Goal: Find contact information: Find contact information

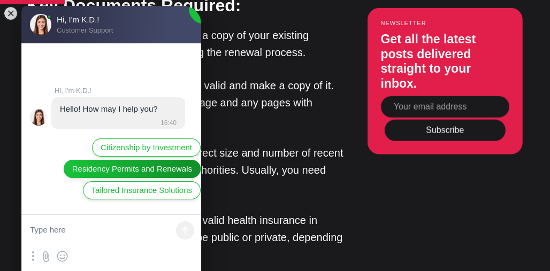
click at [153, 170] on span "Residency Permits and Renewals" at bounding box center [132, 169] width 120 height 12
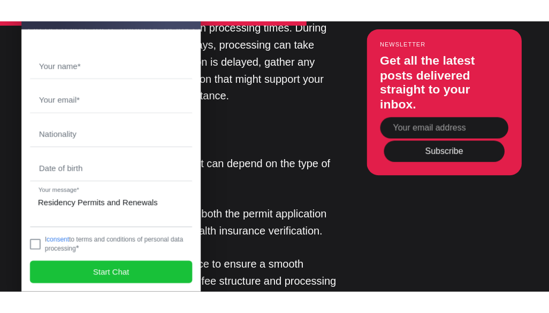
scroll to position [2591, 0]
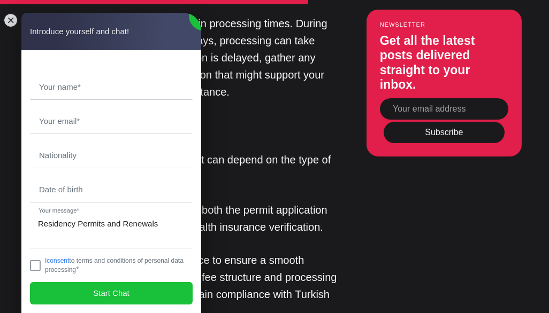
click at [294, 166] on p "Fees for renewing a residence permit can depend on the type of permit and durat…" at bounding box center [185, 168] width 316 height 34
click at [9, 22] on jdiv at bounding box center [10, 20] width 15 height 15
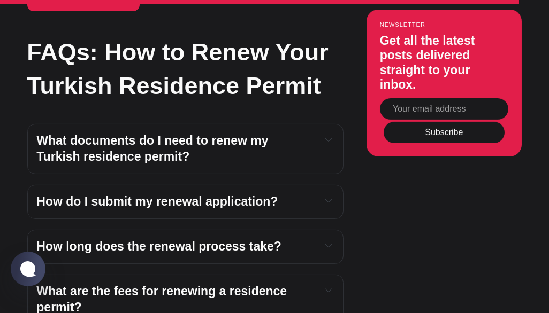
scroll to position [4093, 0]
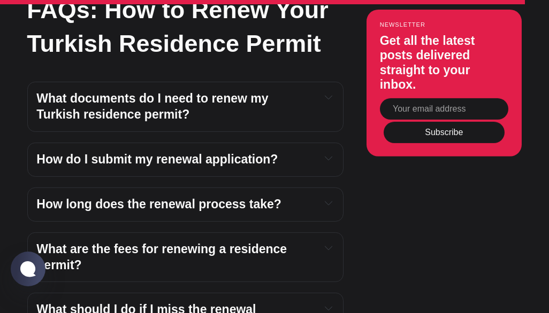
click at [154, 143] on div "How do I submit my renewal application? Log in to the Presidency of Migration M…" at bounding box center [185, 160] width 316 height 34
click at [147, 152] on span "How do I submit my renewal application?" at bounding box center [156, 159] width 241 height 14
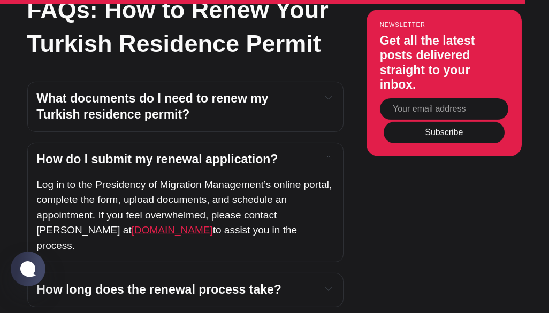
click at [132, 225] on span "[DOMAIN_NAME]" at bounding box center [172, 230] width 81 height 11
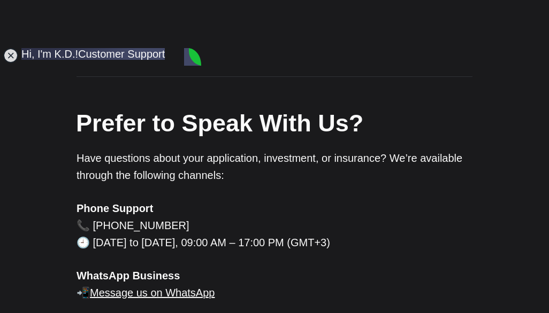
click at [259, 188] on div "Get in Touch We aim to respond to all inquiries within 1–2 business days by ema…" at bounding box center [274, 222] width 396 height 1284
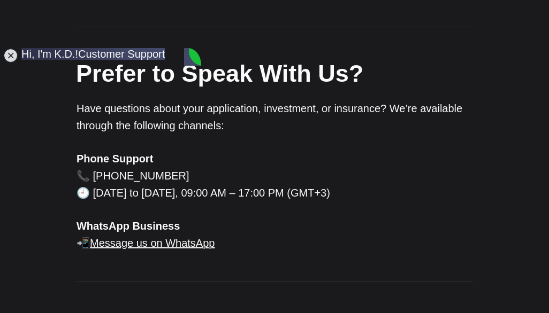
scroll to position [634, 0]
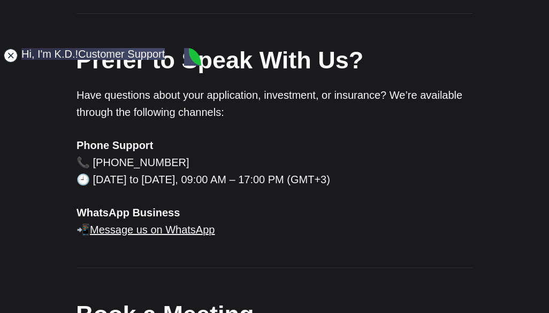
click at [11, 57] on jdiv at bounding box center [10, 55] width 15 height 15
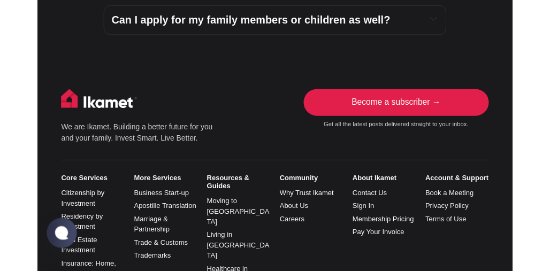
scroll to position [1397, 0]
